Goal: Information Seeking & Learning: Understand process/instructions

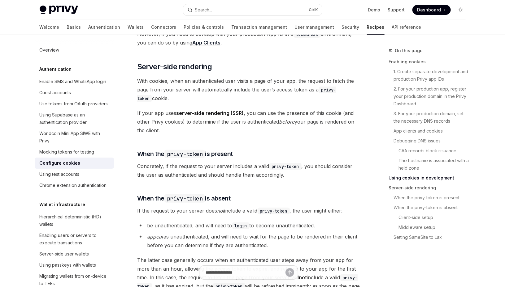
scroll to position [1194, 0]
click at [369, 181] on div "On this page Enabling cookies 1. Create separate development and production Pri…" at bounding box center [253, 42] width 436 height 2403
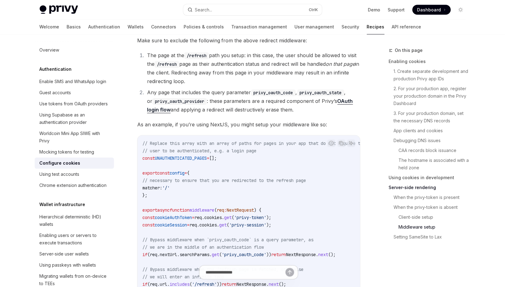
scroll to position [1731, 0]
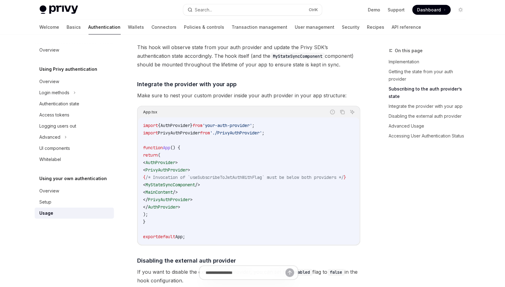
scroll to position [424, 0]
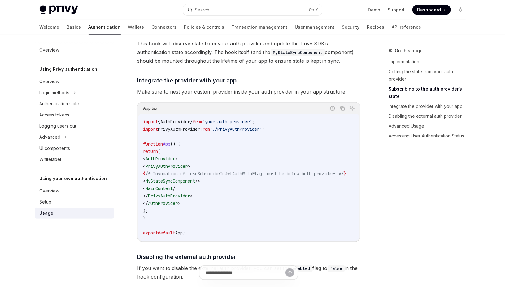
click at [395, 179] on div "On this page Implementation Getting the state from your auth provider Subscribi…" at bounding box center [423, 167] width 94 height 240
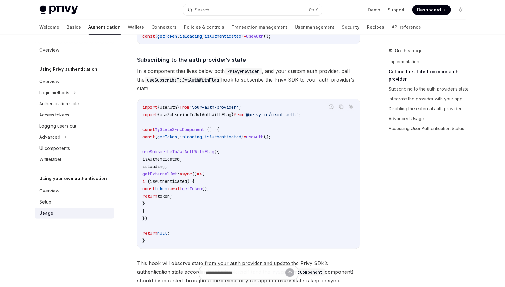
scroll to position [204, 0]
click at [404, 190] on div "On this page Implementation Getting the state from your auth provider Subscribi…" at bounding box center [423, 167] width 94 height 240
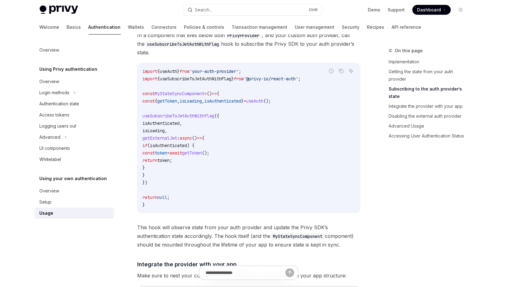
scroll to position [239, 0]
click at [395, 188] on div "On this page Implementation Getting the state from your auth provider Subscribi…" at bounding box center [423, 167] width 94 height 240
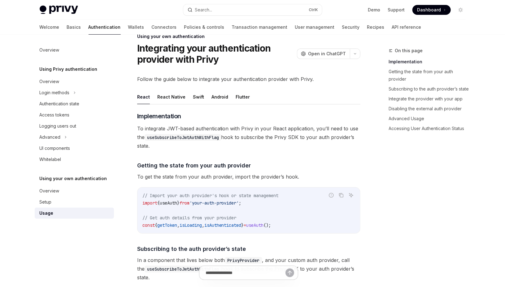
scroll to position [0, 0]
